Goal: Information Seeking & Learning: Learn about a topic

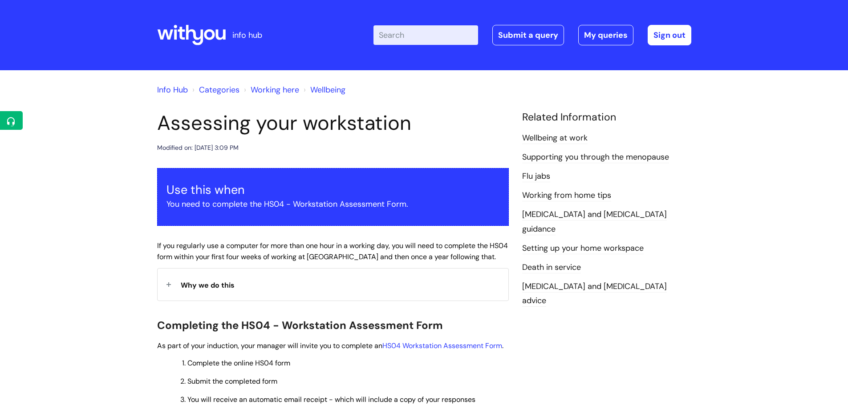
click at [391, 34] on input "Enter your search term here..." at bounding box center [425, 35] width 105 height 20
type input "student"
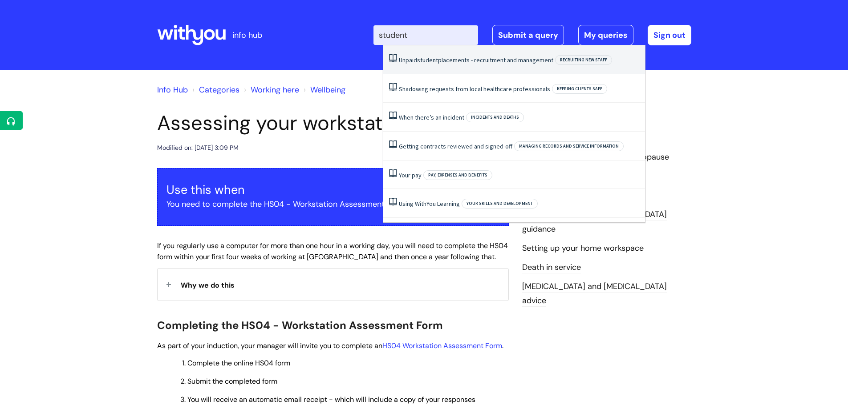
click at [408, 66] on li "Unpaid student placements - recruitment and management Recruiting new staff" at bounding box center [514, 59] width 262 height 29
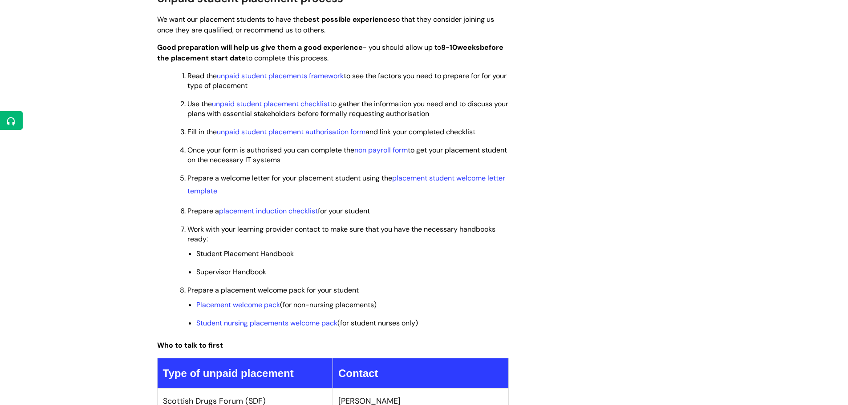
scroll to position [668, 0]
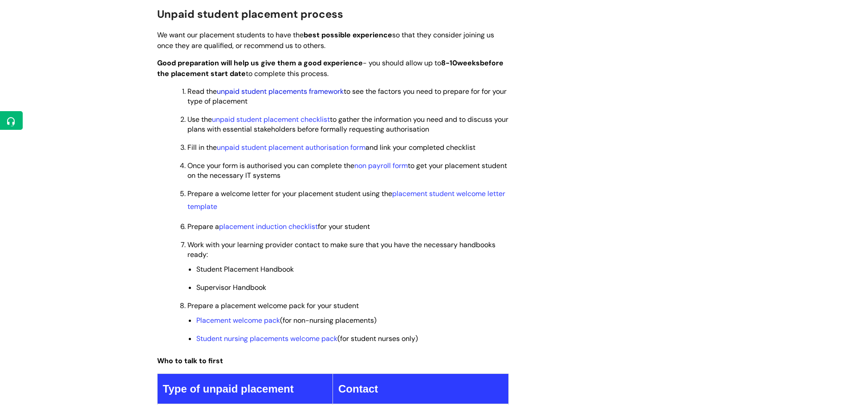
click at [301, 92] on link "unpaid student placements framework" at bounding box center [280, 91] width 127 height 9
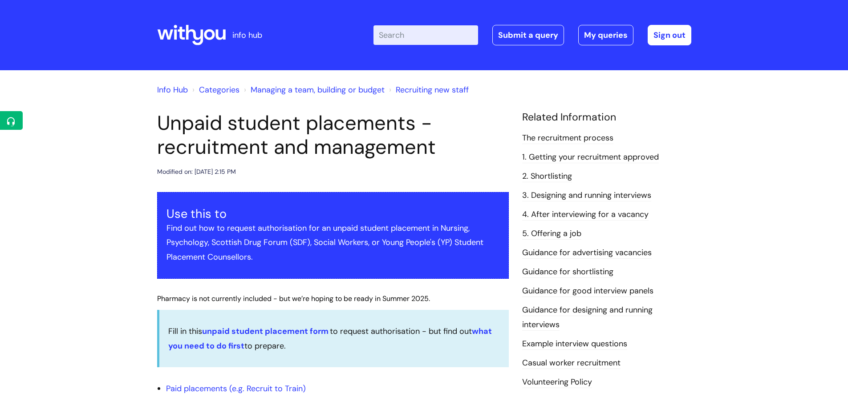
scroll to position [668, 0]
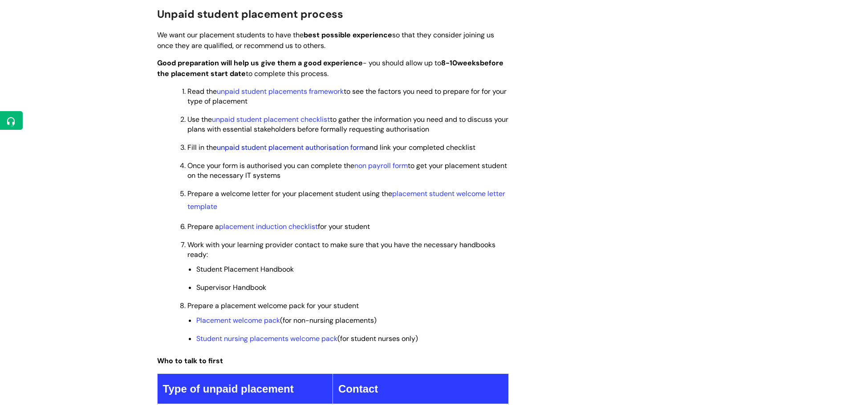
click at [313, 150] on link "unpaid student placement authorisation form" at bounding box center [291, 147] width 149 height 9
